Goal: Task Accomplishment & Management: Manage account settings

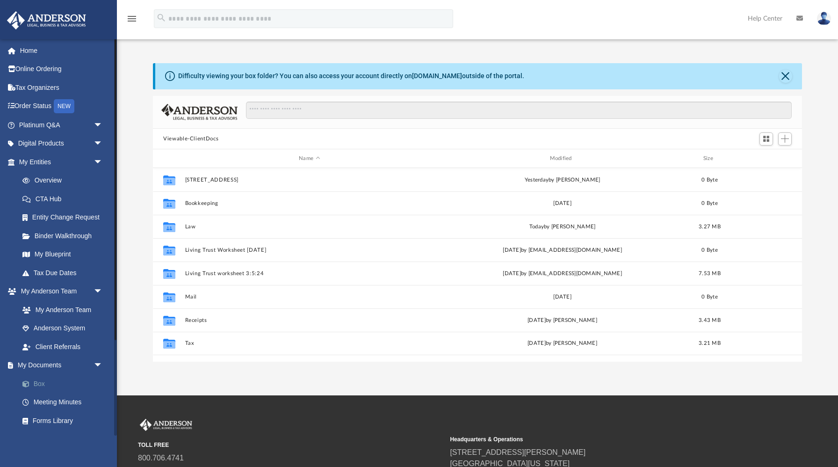
scroll to position [212, 649]
click at [41, 381] on link "Box" at bounding box center [65, 383] width 104 height 19
click at [208, 137] on button "Viewable-ClientDocs" at bounding box center [190, 139] width 55 height 8
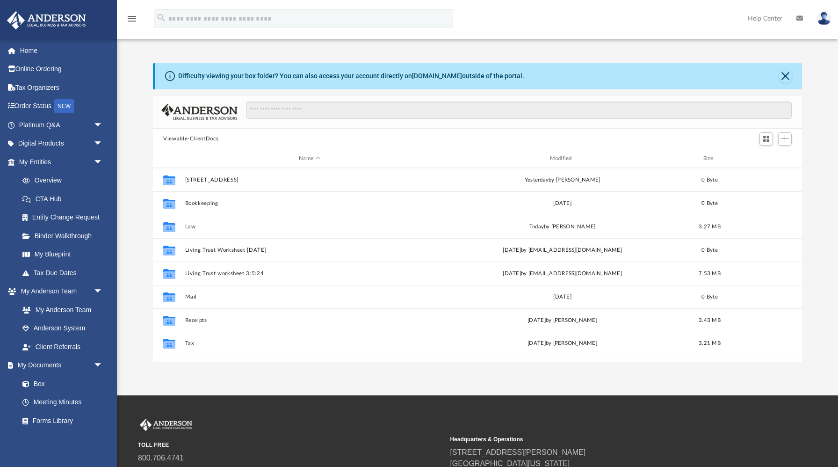
click at [207, 139] on button "Viewable-ClientDocs" at bounding box center [190, 139] width 55 height 8
click at [256, 112] on input "Search files and folders" at bounding box center [519, 110] width 546 height 18
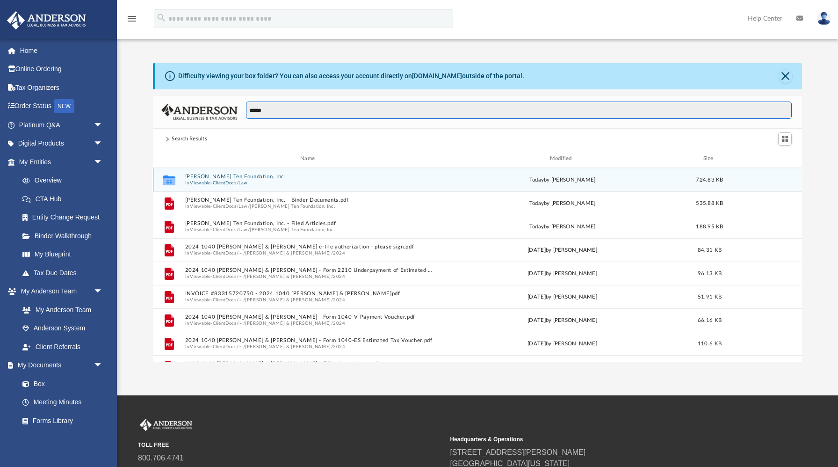
type input "******"
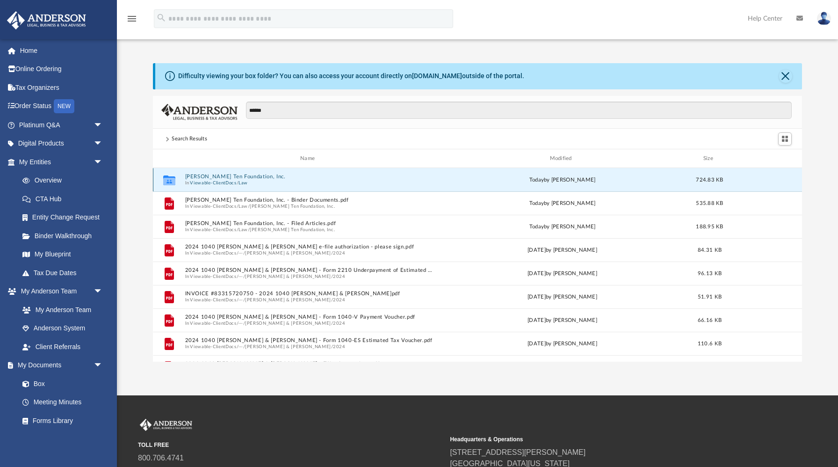
click at [309, 177] on button "[PERSON_NAME] Ten Foundation, Inc." at bounding box center [309, 177] width 249 height 6
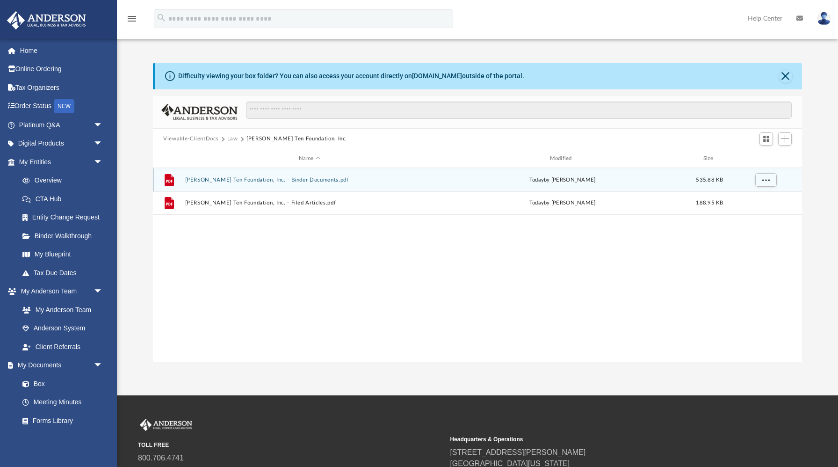
click at [317, 180] on button "[PERSON_NAME] Ten Foundation, Inc. - Binder Documents.pdf" at bounding box center [309, 180] width 249 height 6
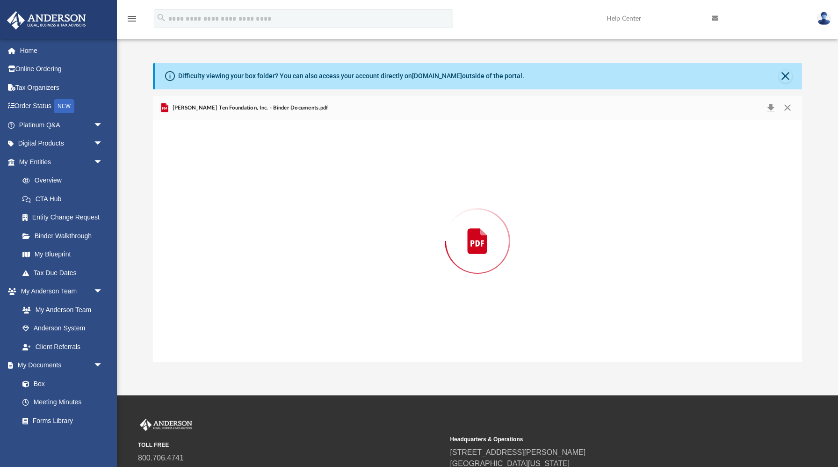
click at [317, 180] on div "Preview" at bounding box center [477, 240] width 649 height 241
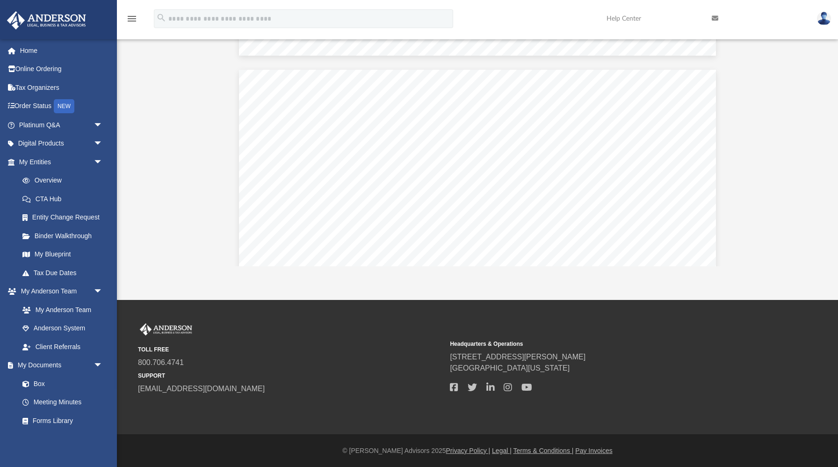
scroll to position [44130, 0]
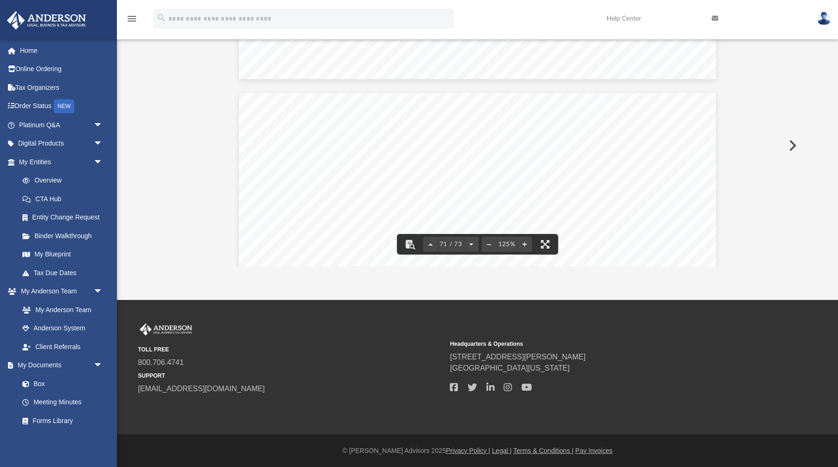
click at [135, 20] on icon "menu" at bounding box center [131, 18] width 11 height 11
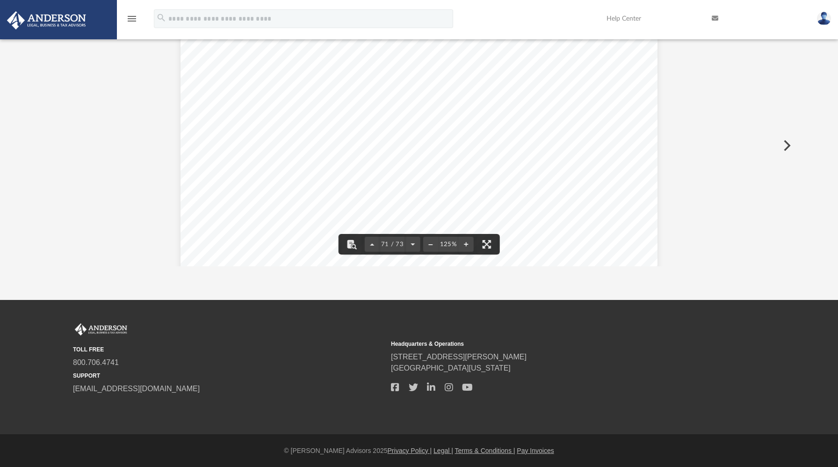
scroll to position [212, 754]
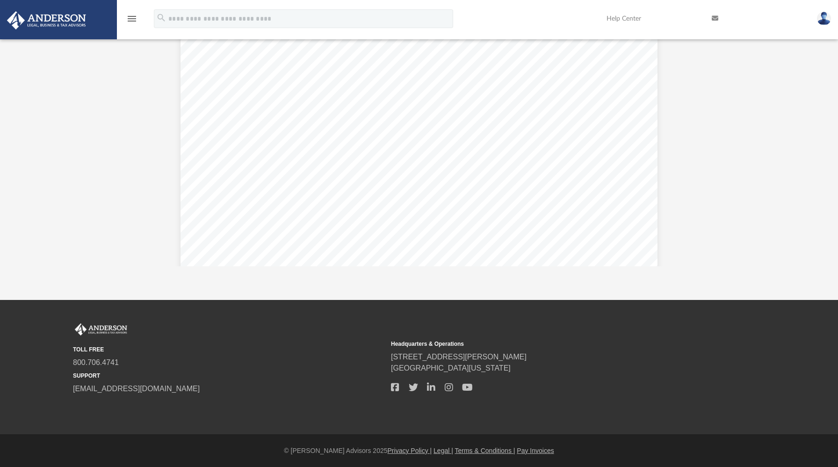
click at [135, 20] on icon "menu" at bounding box center [131, 18] width 11 height 11
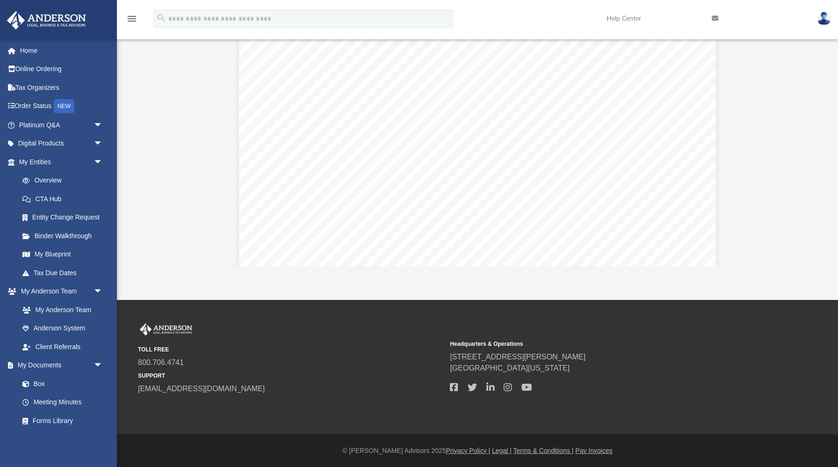
scroll to position [42306, 0]
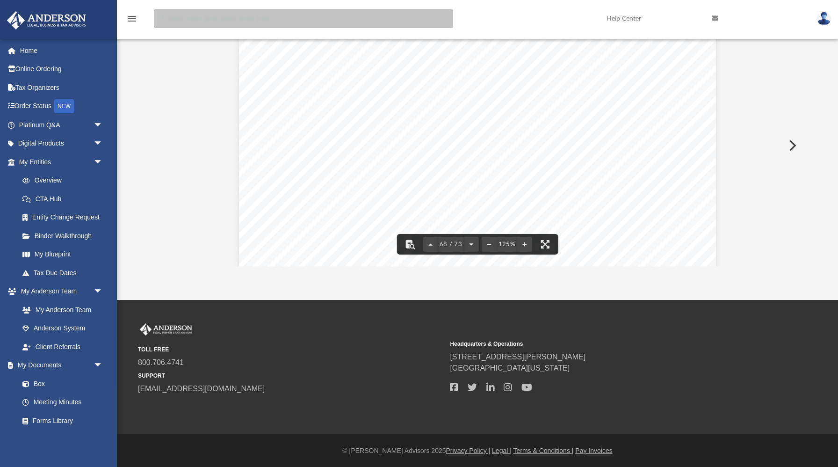
click at [219, 21] on input "search" at bounding box center [303, 18] width 299 height 19
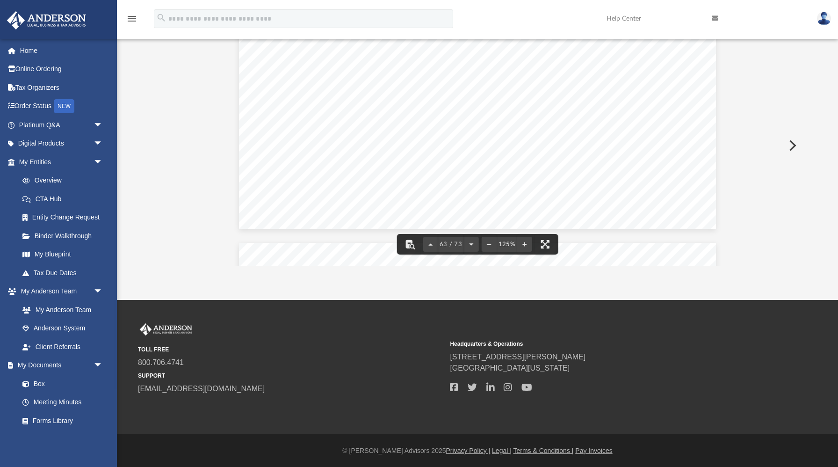
click at [791, 143] on button "Preview" at bounding box center [791, 145] width 21 height 26
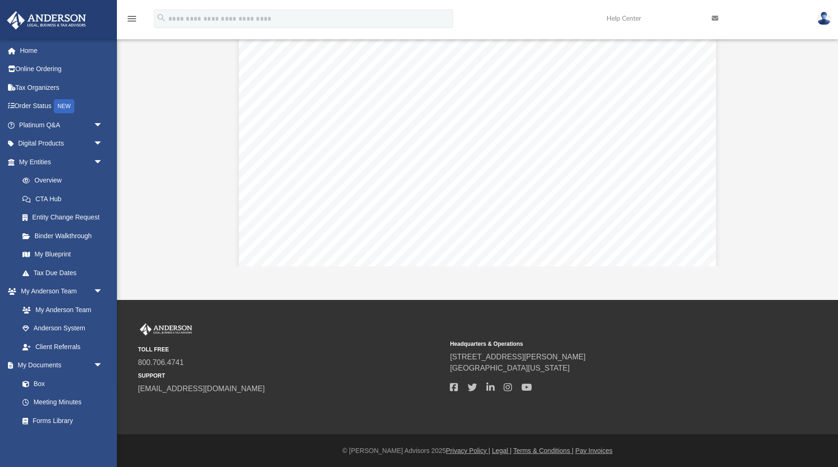
scroll to position [0, 0]
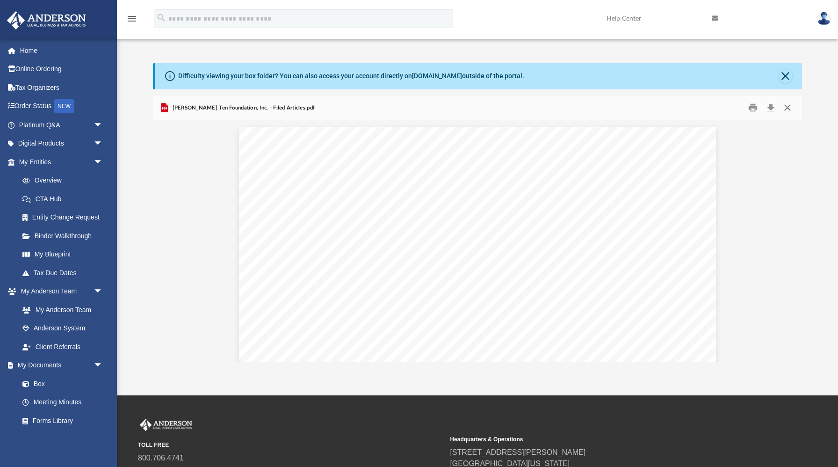
click at [787, 107] on button "Close" at bounding box center [787, 108] width 17 height 14
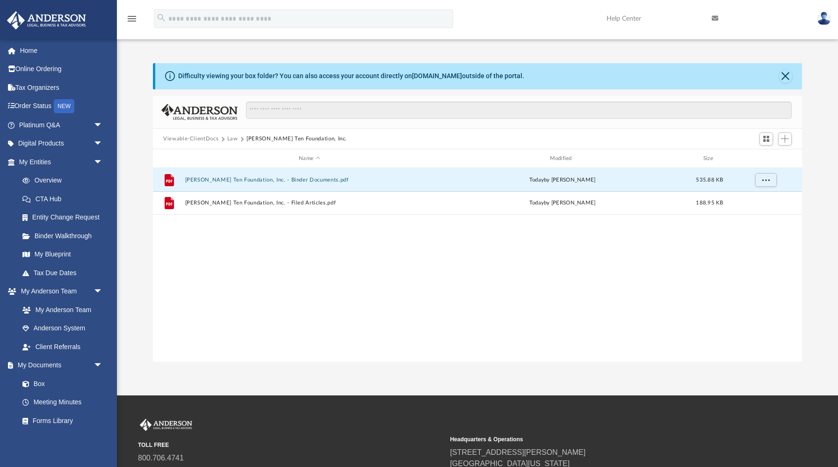
click at [201, 138] on button "Viewable-ClientDocs" at bounding box center [190, 139] width 55 height 8
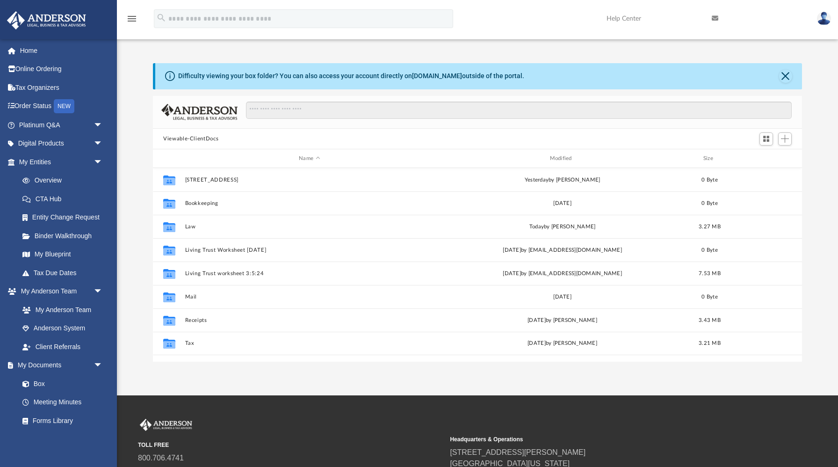
click at [201, 138] on button "Viewable-ClientDocs" at bounding box center [190, 139] width 55 height 8
click at [213, 137] on button "Viewable-ClientDocs" at bounding box center [190, 139] width 55 height 8
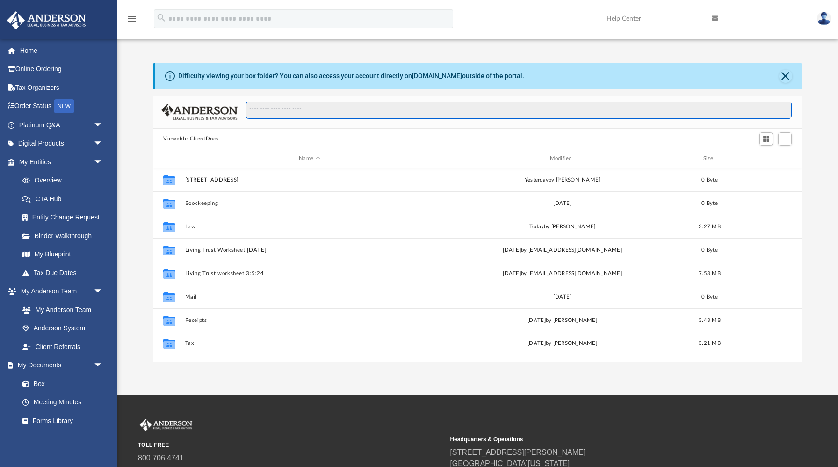
click at [255, 108] on input "Search files and folders" at bounding box center [519, 110] width 546 height 18
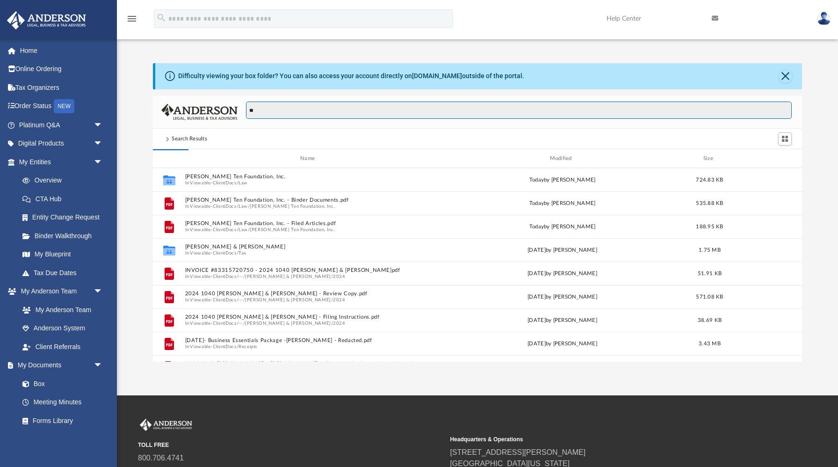
type input "*"
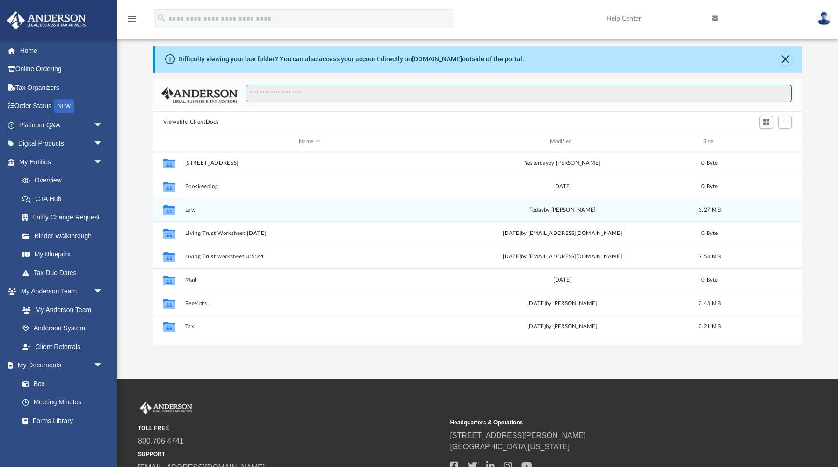
scroll to position [18, 0]
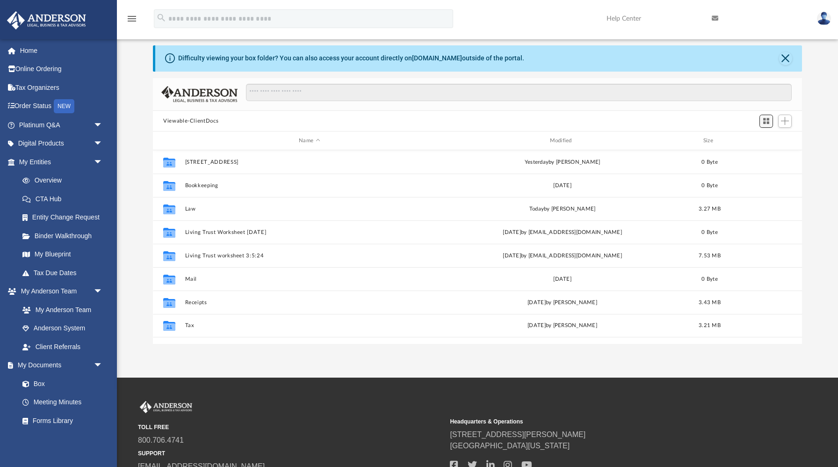
click at [766, 124] on span "Switch to Grid View" at bounding box center [766, 121] width 8 height 8
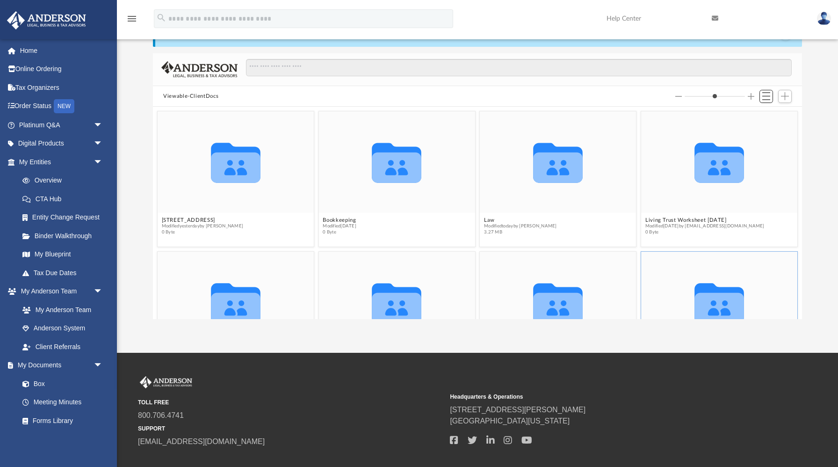
scroll to position [0, 0]
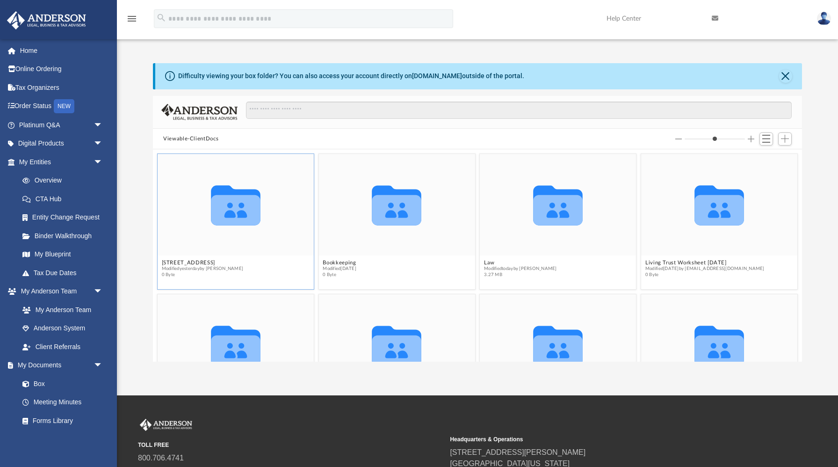
drag, startPoint x: 230, startPoint y: 211, endPoint x: 229, endPoint y: 206, distance: 5.2
click at [229, 211] on icon "grid" at bounding box center [236, 206] width 50 height 40
click at [229, 206] on icon "grid" at bounding box center [236, 206] width 50 height 40
click at [229, 205] on icon "grid" at bounding box center [236, 206] width 50 height 40
click at [228, 206] on icon "grid" at bounding box center [236, 206] width 50 height 40
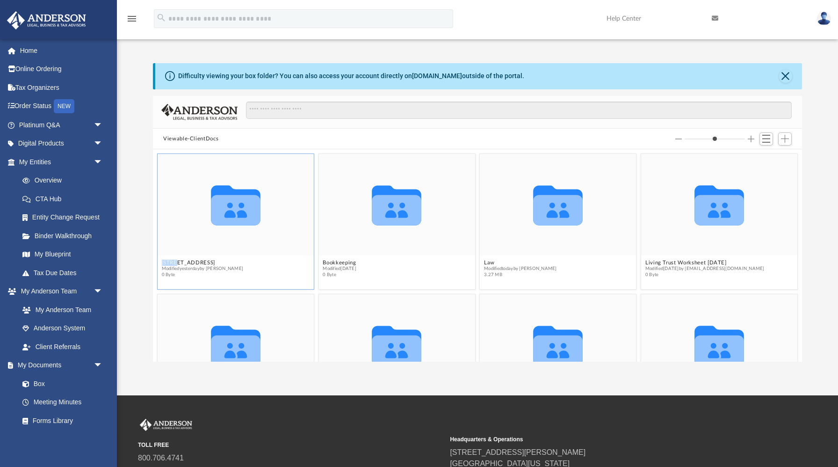
click at [228, 206] on icon "grid" at bounding box center [236, 206] width 50 height 40
click at [231, 206] on icon "grid" at bounding box center [236, 206] width 50 height 40
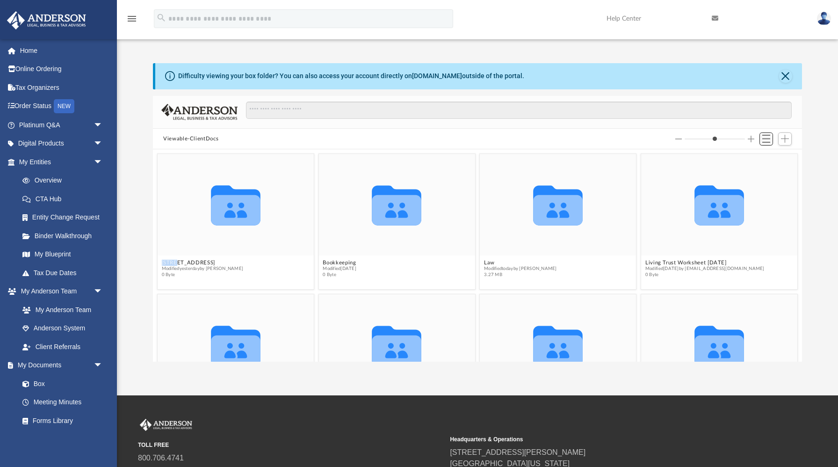
click at [767, 140] on span "Switch to List View" at bounding box center [766, 139] width 8 height 8
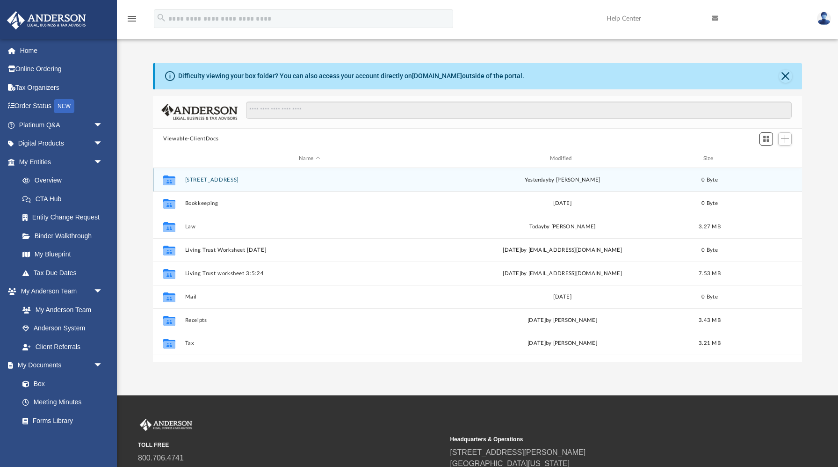
scroll to position [212, 649]
click at [244, 182] on div "Collaborated Folder [STREET_ADDRESS] [DATE] by [PERSON_NAME] 0 Byte" at bounding box center [477, 179] width 649 height 23
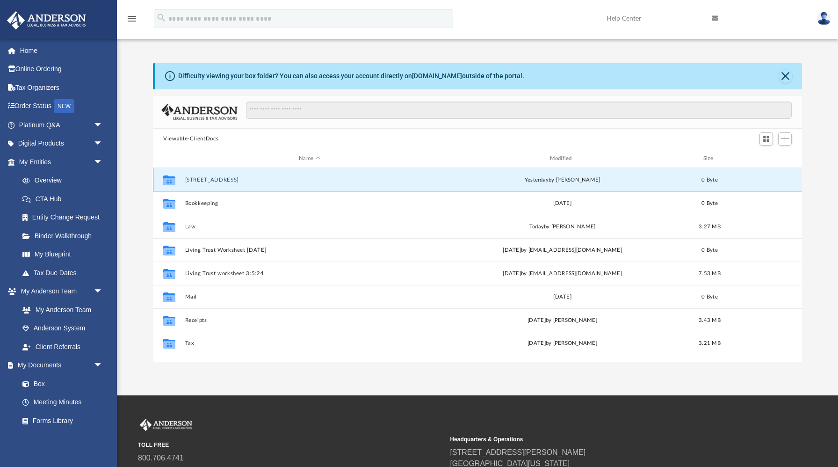
click at [243, 181] on button "[STREET_ADDRESS]" at bounding box center [309, 180] width 249 height 6
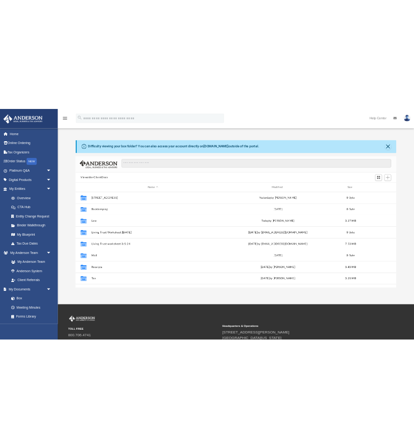
scroll to position [212, 649]
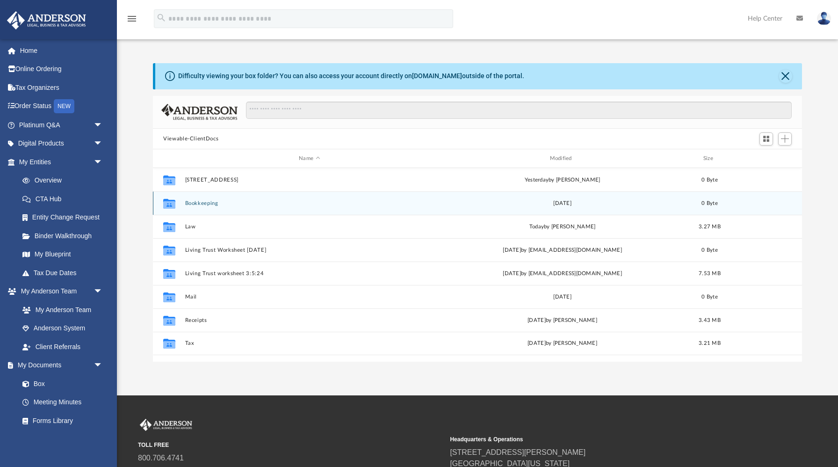
click at [174, 201] on icon "grid" at bounding box center [169, 204] width 12 height 7
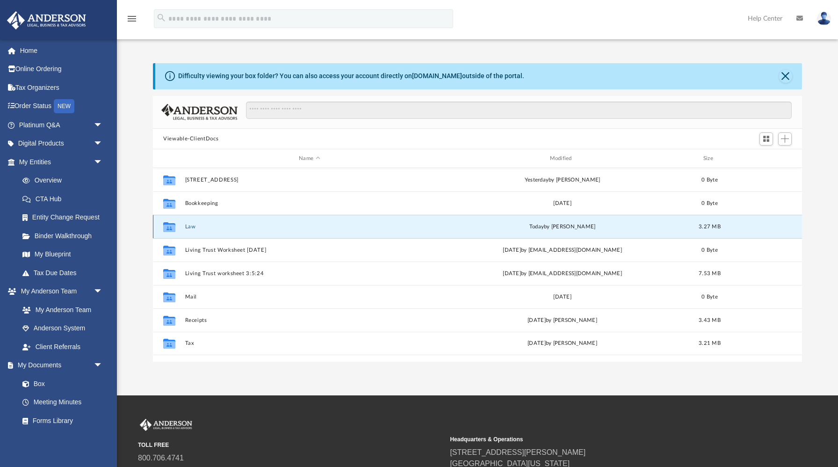
click at [192, 224] on button "Law" at bounding box center [309, 227] width 249 height 6
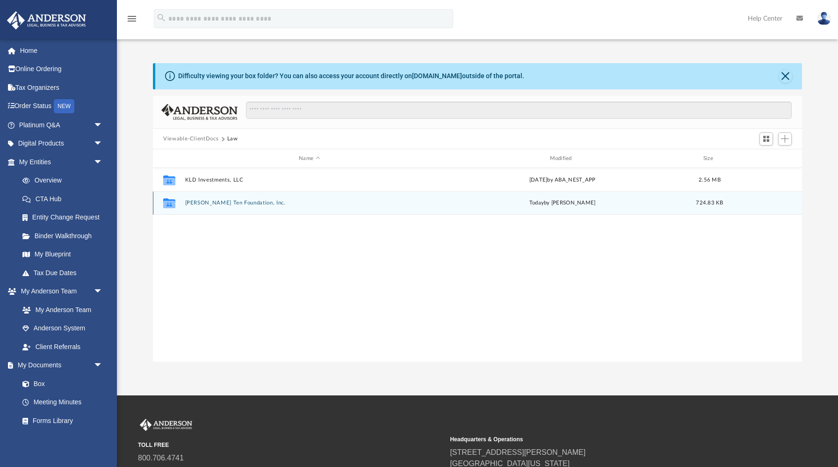
click at [197, 201] on button "[PERSON_NAME] Ten Foundation, Inc." at bounding box center [309, 203] width 249 height 6
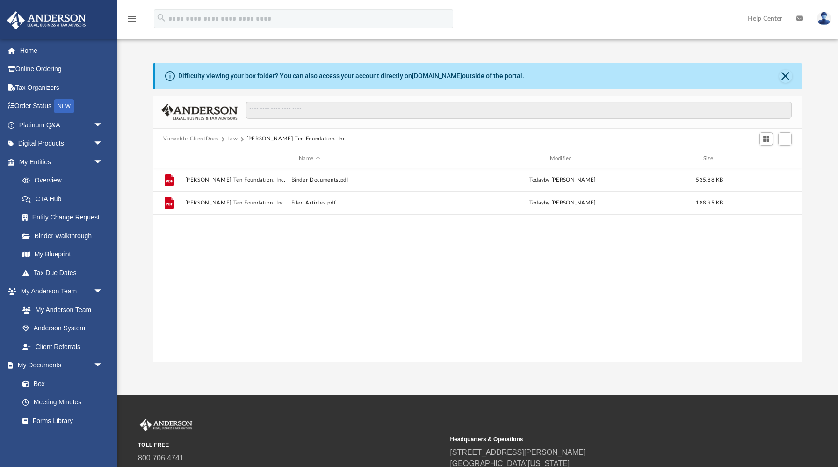
click at [191, 138] on button "Viewable-ClientDocs" at bounding box center [190, 139] width 55 height 8
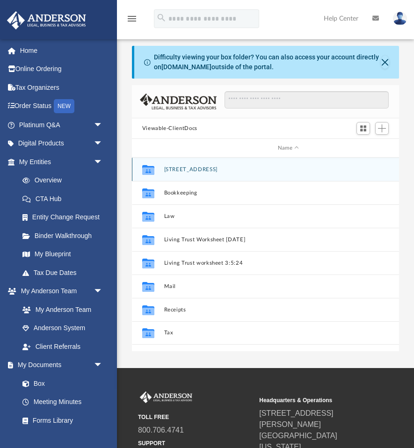
scroll to position [0, 0]
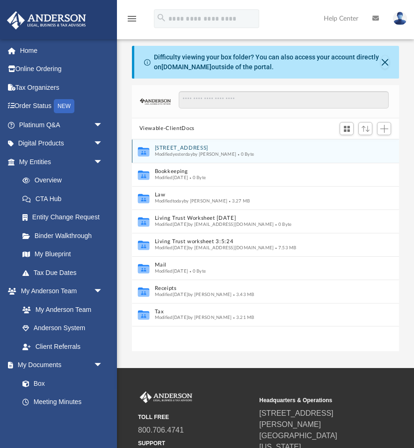
click at [144, 151] on icon "grid" at bounding box center [142, 151] width 11 height 9
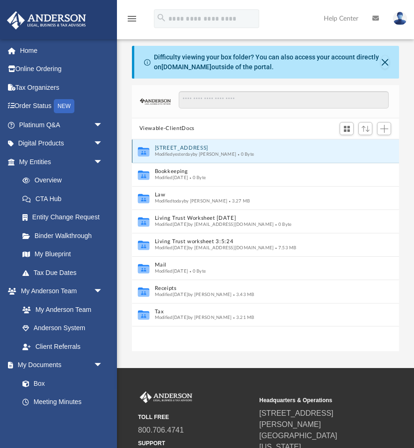
click at [181, 147] on button "[STREET_ADDRESS]" at bounding box center [258, 148] width 209 height 6
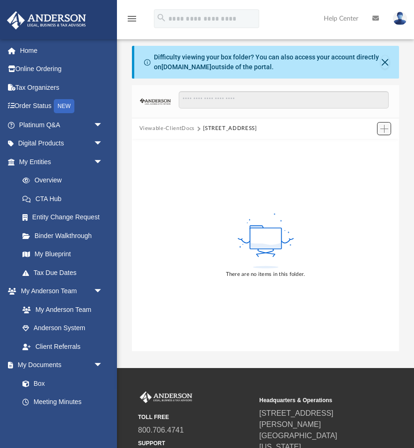
click at [384, 128] on span "Add" at bounding box center [384, 129] width 8 height 8
click at [365, 147] on li "Upload" at bounding box center [371, 147] width 30 height 10
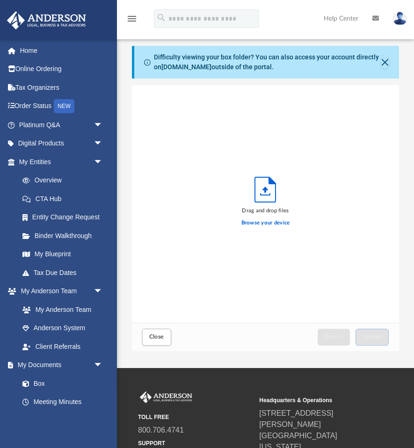
scroll to position [237, 267]
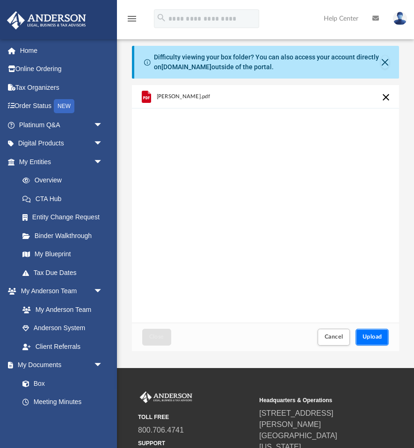
click at [373, 334] on span "Upload" at bounding box center [372, 337] width 20 height 6
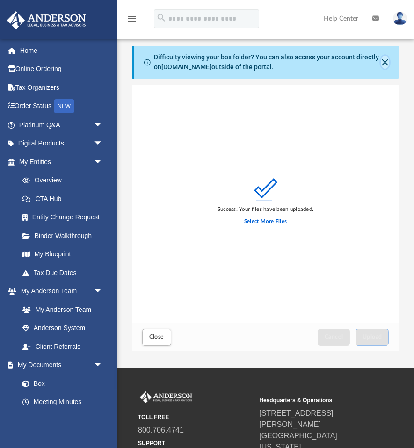
click at [385, 63] on button "Close" at bounding box center [385, 62] width 8 height 13
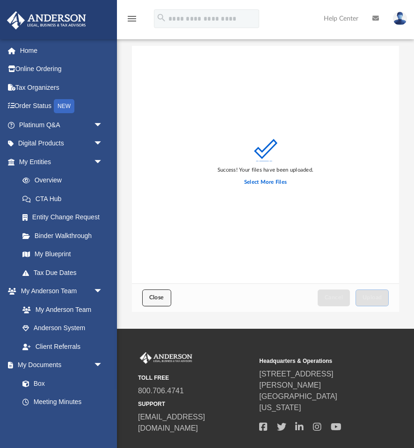
click at [158, 296] on span "Close" at bounding box center [156, 298] width 15 height 6
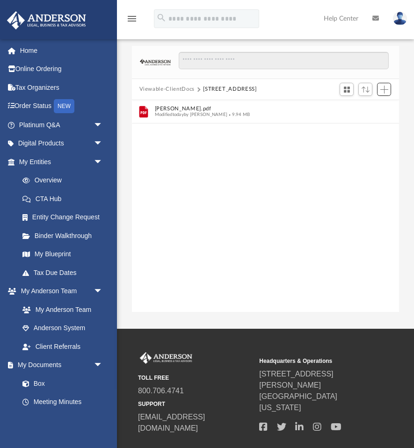
scroll to position [212, 267]
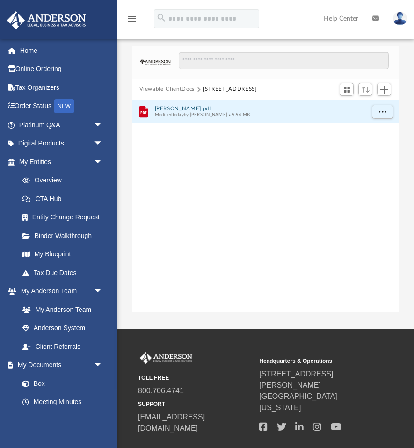
click at [187, 109] on button "Marshall Deed.pdf" at bounding box center [258, 109] width 209 height 6
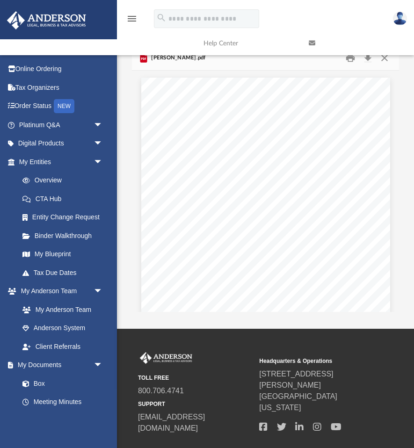
click at [384, 58] on link at bounding box center [354, 43] width 105 height 37
